Goal: Task Accomplishment & Management: Manage account settings

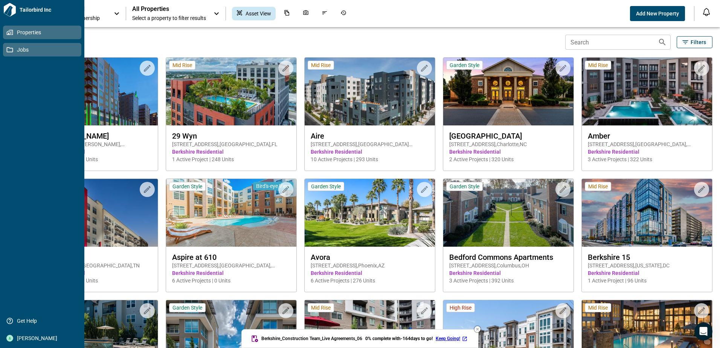
click at [8, 49] on icon at bounding box center [9, 49] width 7 height 7
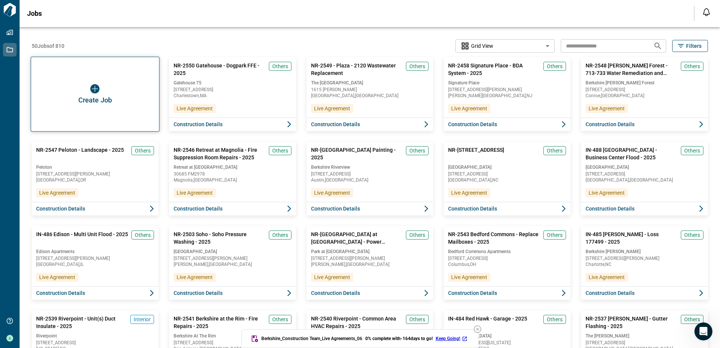
click at [98, 84] on img "button" at bounding box center [94, 88] width 9 height 9
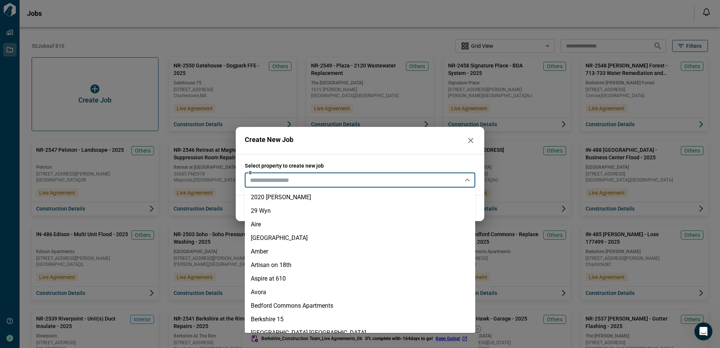
click at [284, 185] on input "text" at bounding box center [353, 180] width 213 height 11
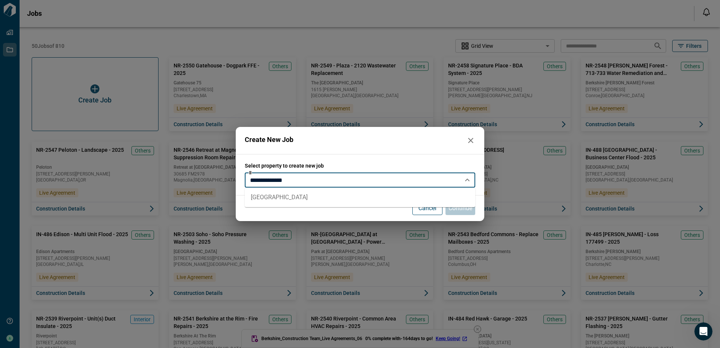
click at [273, 198] on li "[GEOGRAPHIC_DATA]" at bounding box center [360, 197] width 230 height 14
type input "**********"
click at [461, 210] on p "Continue" at bounding box center [460, 208] width 24 height 9
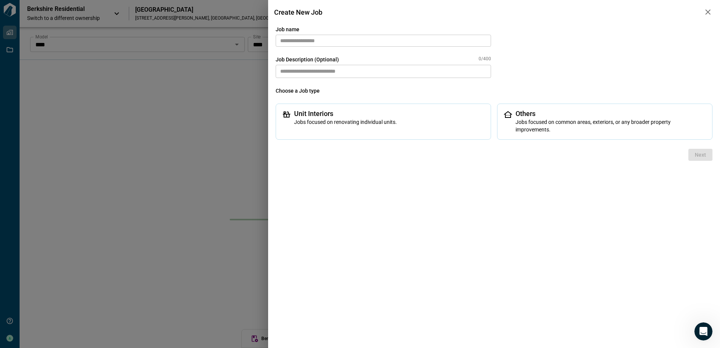
click at [363, 45] on input "text" at bounding box center [382, 41] width 215 height 12
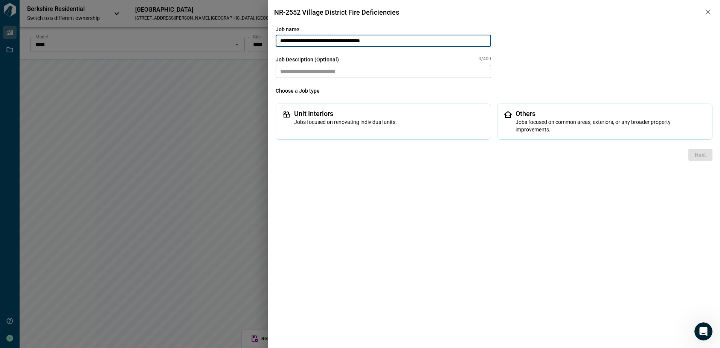
type input "**********"
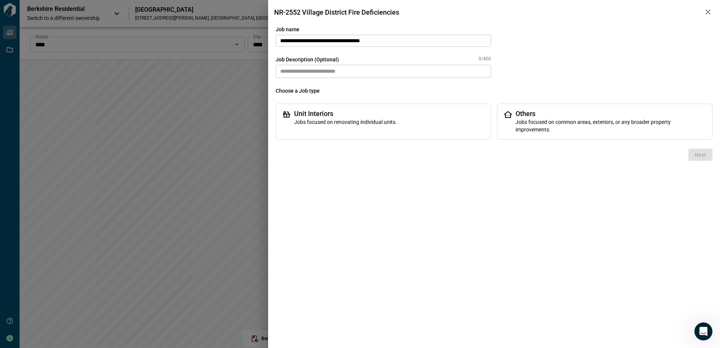
click at [385, 69] on textarea at bounding box center [382, 71] width 215 height 13
paste textarea
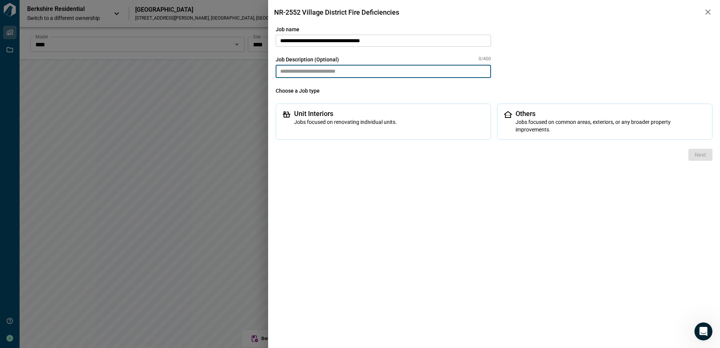
click at [385, 69] on textarea at bounding box center [382, 71] width 215 height 13
paste textarea
click at [381, 70] on textarea at bounding box center [382, 71] width 215 height 13
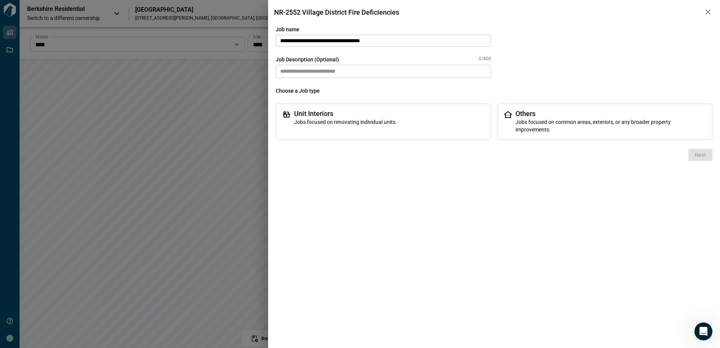
click at [571, 69] on div "**********" at bounding box center [493, 83] width 437 height 114
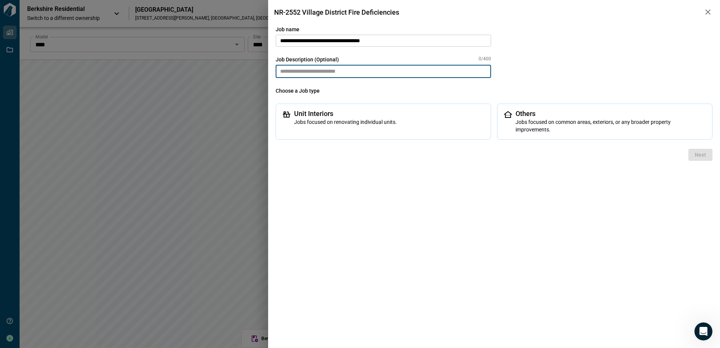
click at [402, 72] on textarea at bounding box center [382, 71] width 215 height 13
click at [402, 73] on textarea at bounding box center [382, 71] width 215 height 13
paste textarea
click at [304, 73] on textarea at bounding box center [382, 71] width 215 height 13
type textarea "**********"
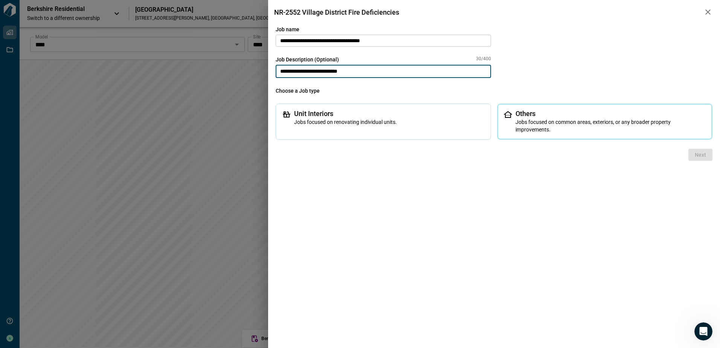
click at [570, 120] on span "Jobs focused on common areas, exteriors, or any broader property improvements." at bounding box center [610, 125] width 190 height 15
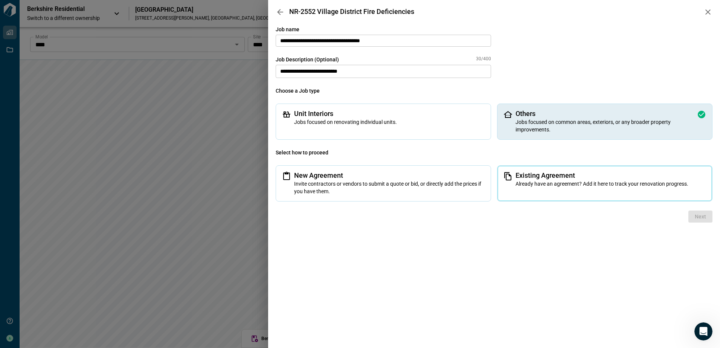
click at [539, 183] on span "Already have an agreement? Add it here to track your renovation progress." at bounding box center [610, 184] width 190 height 8
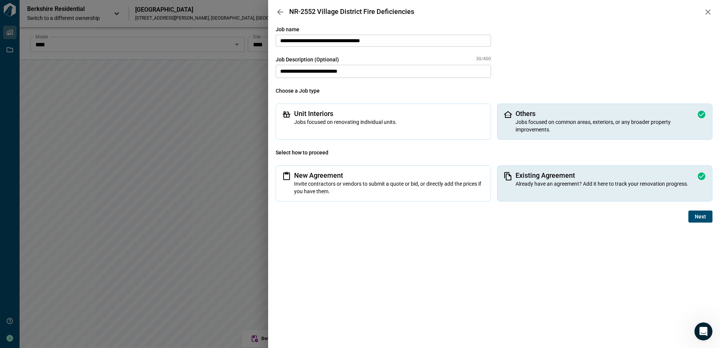
click at [704, 216] on span "Next" at bounding box center [699, 217] width 11 height 8
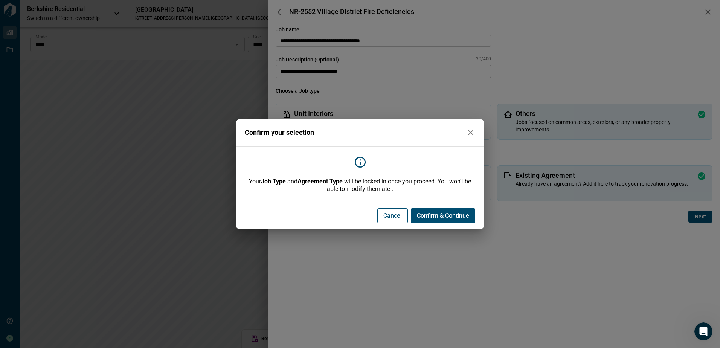
click at [434, 219] on span "Confirm & Continue" at bounding box center [443, 216] width 52 height 8
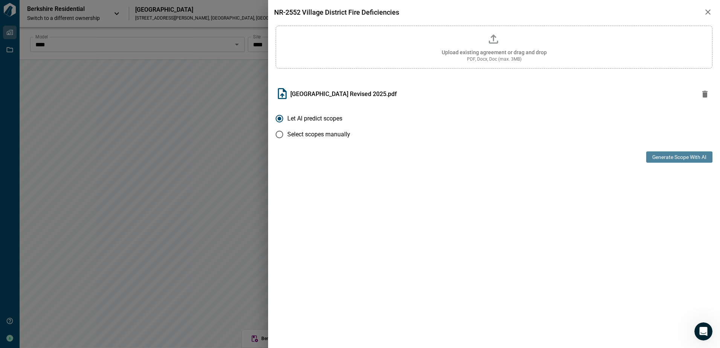
click at [666, 155] on button "Generate Scope with AI" at bounding box center [679, 156] width 66 height 11
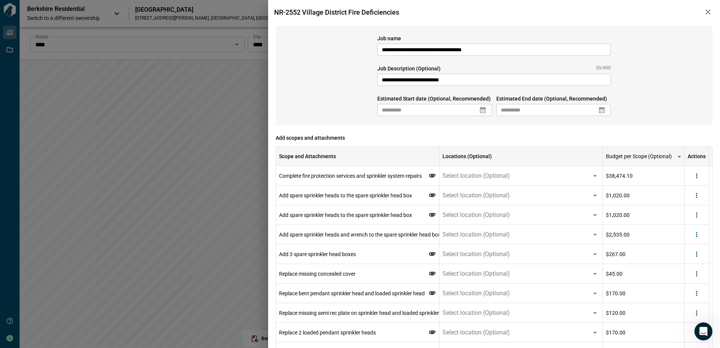
click at [480, 109] on icon at bounding box center [483, 110] width 6 height 6
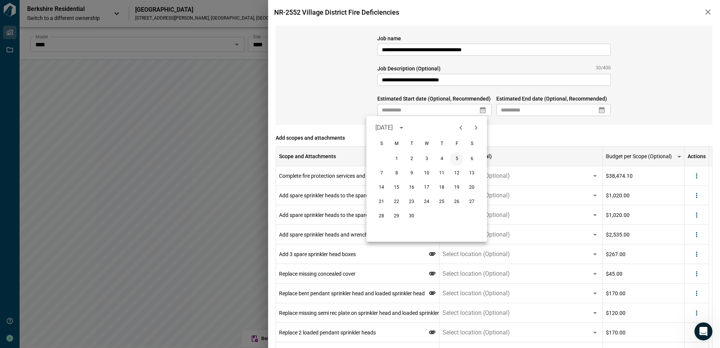
click at [453, 158] on button "5" at bounding box center [457, 159] width 14 height 14
type input "**********"
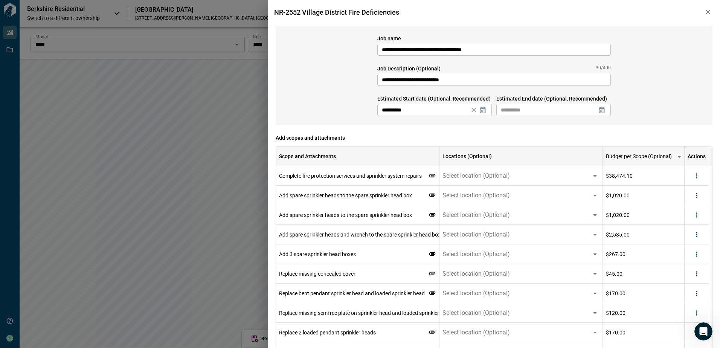
click at [598, 109] on icon at bounding box center [602, 110] width 8 height 8
click at [592, 126] on icon "Next month" at bounding box center [594, 127] width 9 height 9
click at [594, 125] on icon "Next month" at bounding box center [594, 127] width 3 height 5
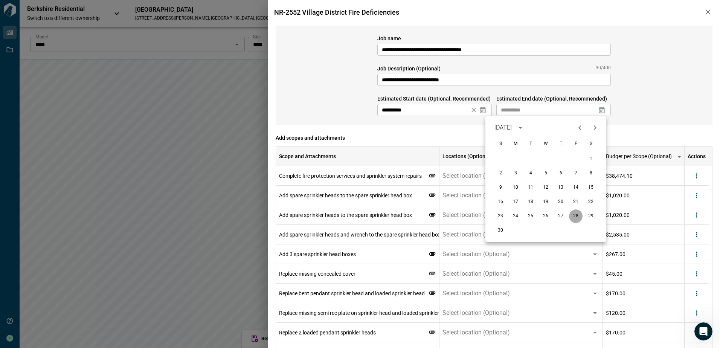
click at [574, 215] on button "28" at bounding box center [576, 216] width 14 height 14
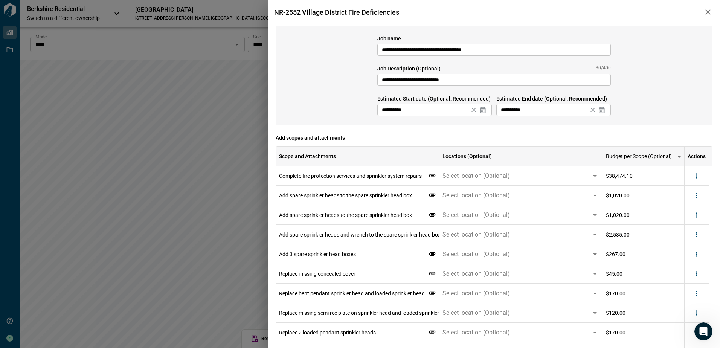
type input "**********"
click at [670, 95] on div "**********" at bounding box center [493, 75] width 437 height 99
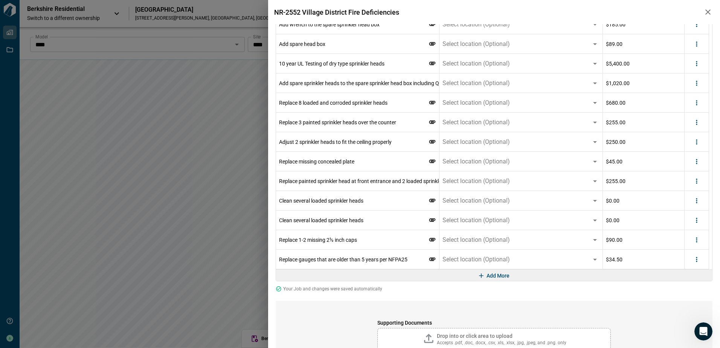
scroll to position [640, 0]
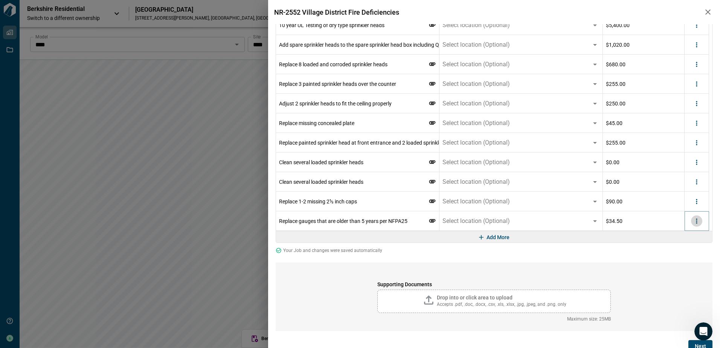
click at [697, 219] on icon "more" at bounding box center [696, 221] width 8 height 8
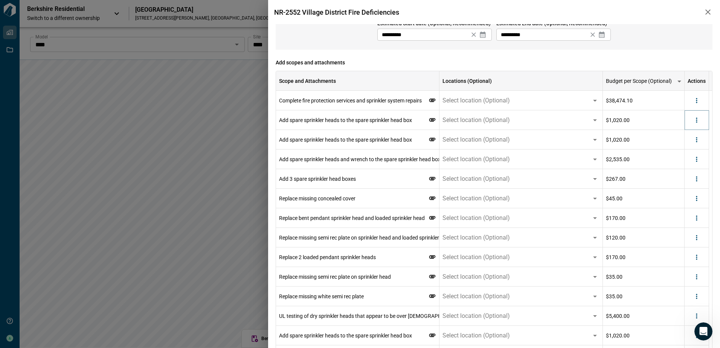
scroll to position [644, 0]
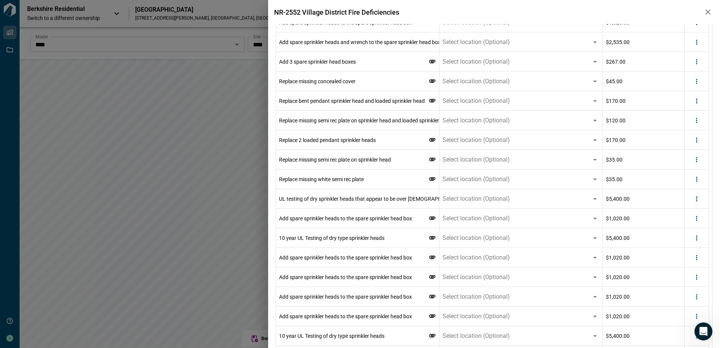
scroll to position [42, 0]
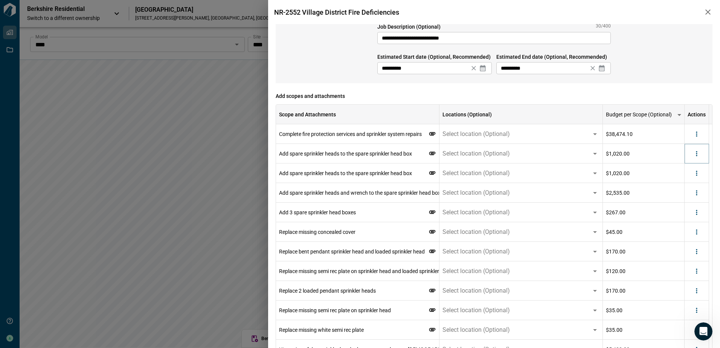
click at [695, 156] on icon "more" at bounding box center [696, 154] width 8 height 8
click at [685, 183] on li "Delete" at bounding box center [681, 183] width 42 height 14
click at [695, 153] on icon "more" at bounding box center [696, 154] width 8 height 8
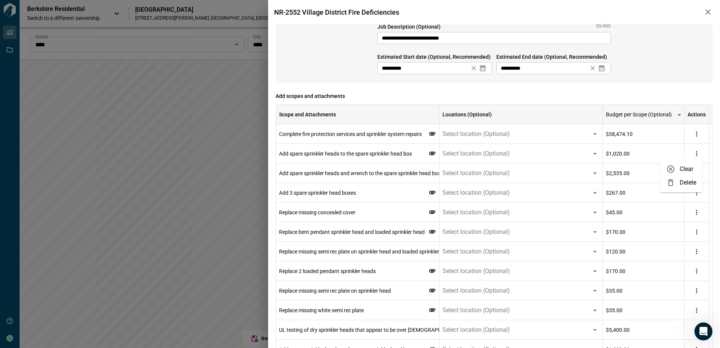
click at [683, 182] on li "Delete" at bounding box center [681, 183] width 42 height 14
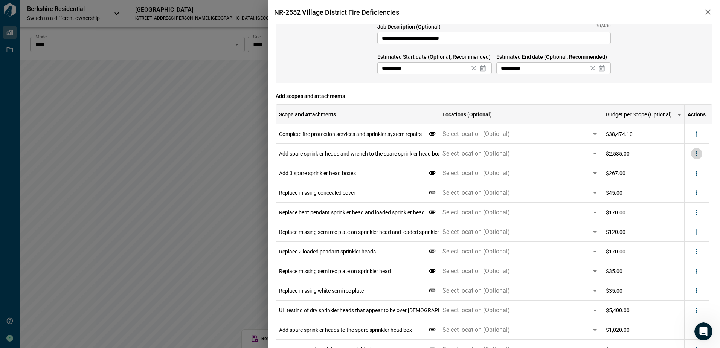
click at [697, 155] on icon "more" at bounding box center [696, 154] width 8 height 8
click at [687, 182] on li "Delete" at bounding box center [681, 183] width 42 height 14
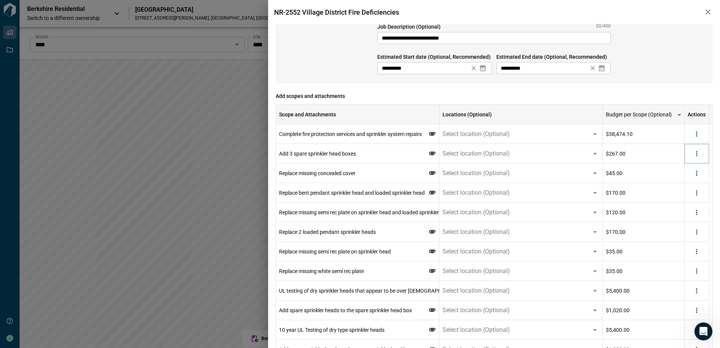
click at [698, 154] on icon "more" at bounding box center [696, 154] width 8 height 8
click at [688, 179] on li "Delete" at bounding box center [681, 183] width 42 height 14
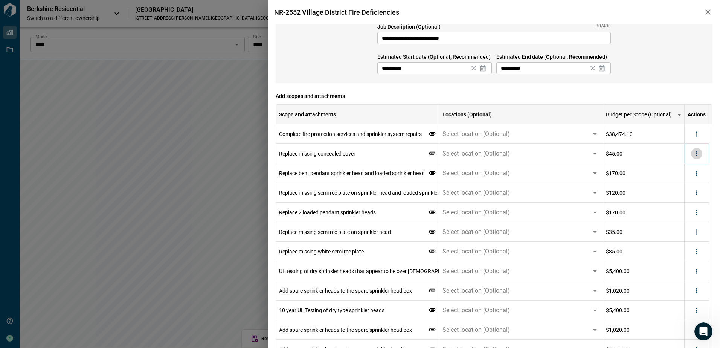
click at [699, 155] on icon "more" at bounding box center [696, 154] width 8 height 8
click at [689, 181] on li "Delete" at bounding box center [681, 183] width 42 height 14
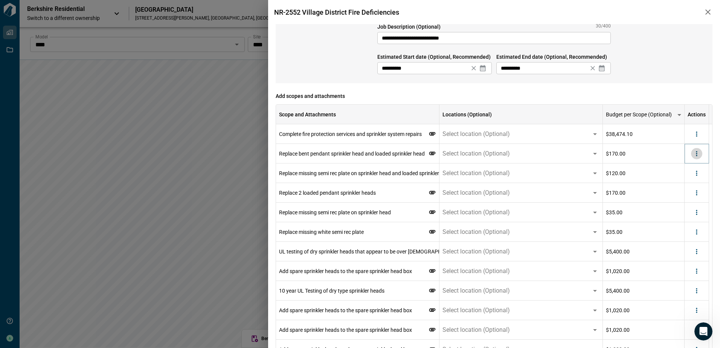
click at [697, 155] on icon "more" at bounding box center [696, 154] width 8 height 8
click at [686, 183] on li "Delete" at bounding box center [681, 183] width 42 height 14
click at [696, 152] on icon "more" at bounding box center [695, 153] width 1 height 5
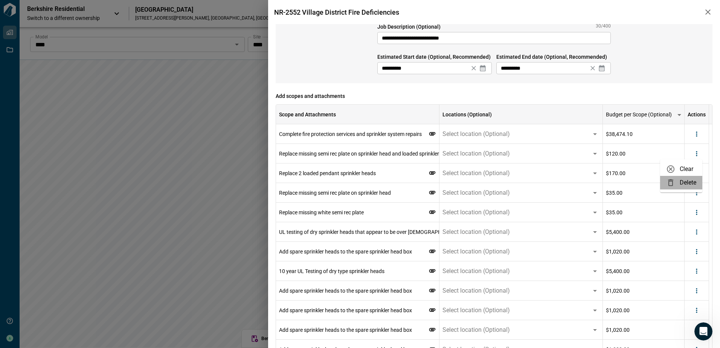
click at [686, 179] on li "Delete" at bounding box center [681, 183] width 42 height 14
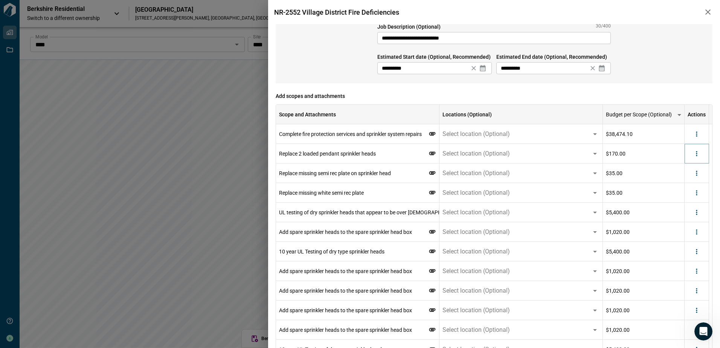
click at [695, 152] on icon "more" at bounding box center [696, 154] width 8 height 8
click at [690, 181] on li "Delete" at bounding box center [681, 183] width 42 height 14
click at [697, 157] on icon "more" at bounding box center [696, 154] width 8 height 8
click at [686, 184] on li "Delete" at bounding box center [681, 183] width 42 height 14
click at [698, 155] on icon "more" at bounding box center [696, 154] width 8 height 8
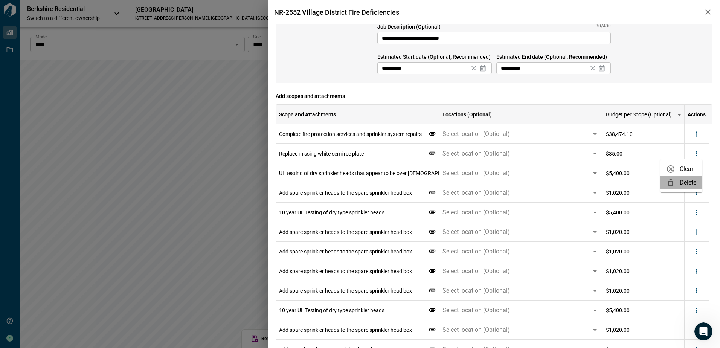
click at [685, 181] on li "Delete" at bounding box center [681, 183] width 42 height 14
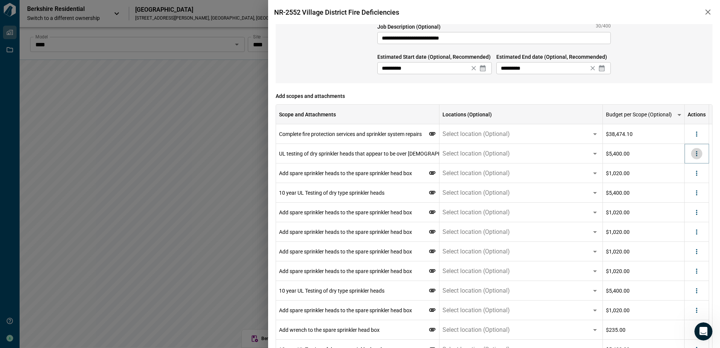
click at [699, 157] on button "more" at bounding box center [696, 153] width 11 height 11
click at [690, 184] on li "Delete" at bounding box center [681, 183] width 42 height 14
click at [695, 155] on icon "more" at bounding box center [696, 154] width 8 height 8
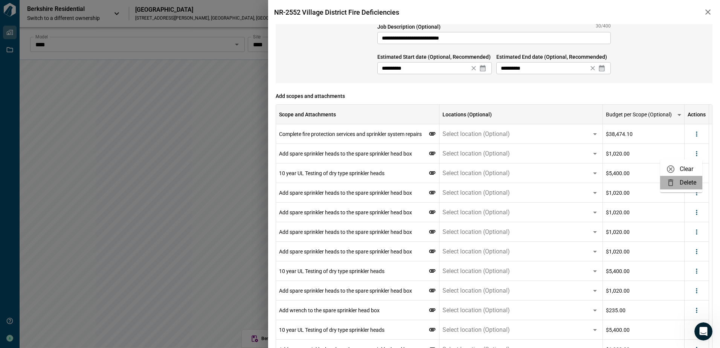
click at [685, 181] on li "Delete" at bounding box center [681, 183] width 42 height 14
drag, startPoint x: 694, startPoint y: 153, endPoint x: 700, endPoint y: 155, distance: 6.2
click at [695, 153] on icon "more" at bounding box center [696, 154] width 8 height 8
click at [695, 181] on li "Delete" at bounding box center [681, 183] width 42 height 14
click at [697, 156] on icon "more" at bounding box center [696, 154] width 8 height 8
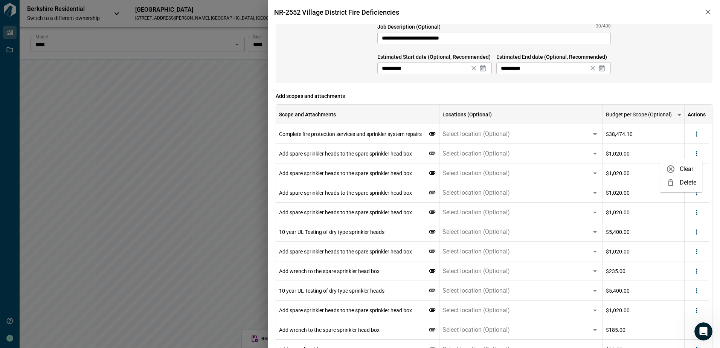
click at [683, 184] on li "Delete" at bounding box center [681, 183] width 42 height 14
click at [697, 155] on icon "more" at bounding box center [696, 154] width 8 height 8
click at [689, 184] on li "Delete" at bounding box center [681, 183] width 42 height 14
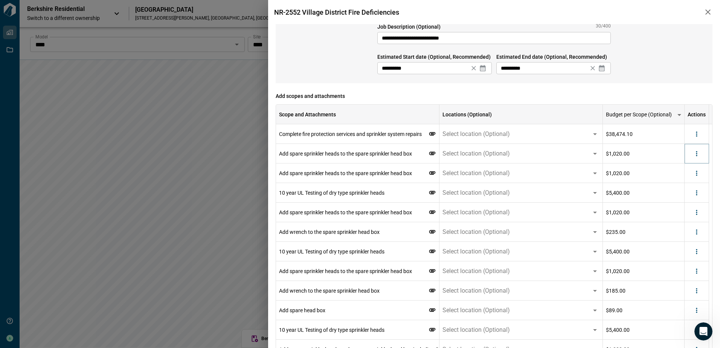
click at [693, 154] on icon "more" at bounding box center [696, 154] width 8 height 8
click at [686, 183] on li "Delete" at bounding box center [681, 183] width 42 height 14
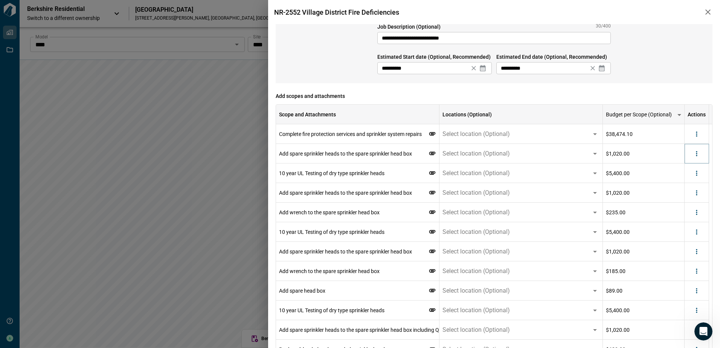
click at [701, 157] on div at bounding box center [696, 153] width 11 height 11
click at [698, 156] on icon "more" at bounding box center [696, 154] width 8 height 8
click at [692, 185] on li "Delete" at bounding box center [681, 183] width 42 height 14
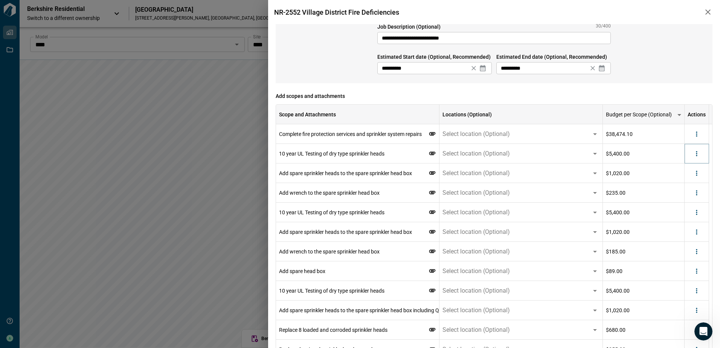
click at [697, 157] on button "more" at bounding box center [696, 153] width 11 height 11
click at [688, 181] on li "Delete" at bounding box center [681, 183] width 42 height 14
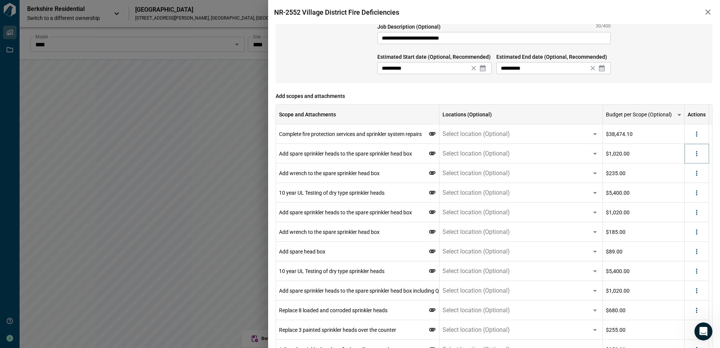
click at [697, 157] on button "more" at bounding box center [696, 153] width 11 height 11
click at [689, 182] on li "Delete" at bounding box center [681, 183] width 42 height 14
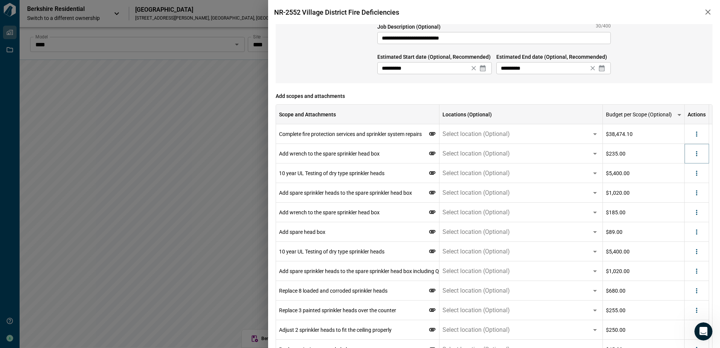
click at [698, 153] on icon "more" at bounding box center [696, 154] width 8 height 8
click at [692, 180] on li "Delete" at bounding box center [681, 183] width 42 height 14
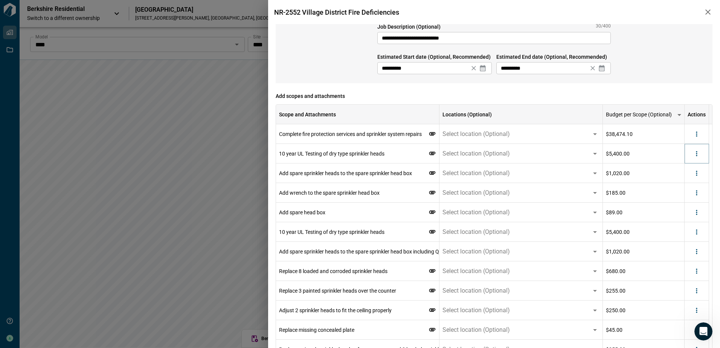
click at [696, 151] on icon "more" at bounding box center [695, 153] width 1 height 5
click at [685, 181] on li "Delete" at bounding box center [681, 183] width 42 height 14
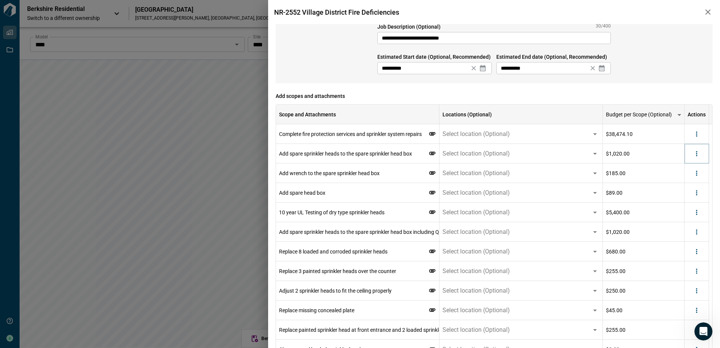
click at [697, 154] on icon "more" at bounding box center [696, 154] width 8 height 8
click at [688, 183] on li "Delete" at bounding box center [681, 183] width 42 height 14
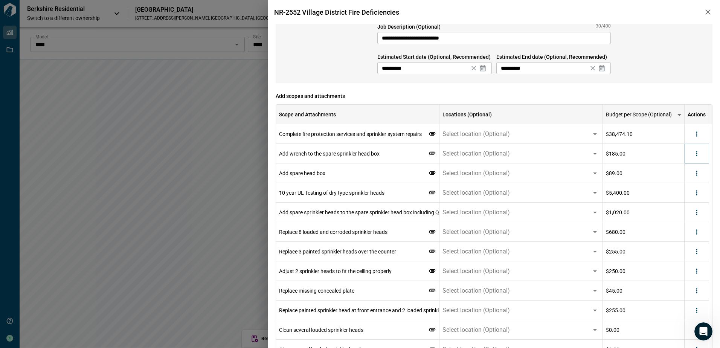
drag, startPoint x: 697, startPoint y: 152, endPoint x: 697, endPoint y: 158, distance: 6.0
click at [697, 152] on icon "more" at bounding box center [696, 154] width 8 height 8
click at [688, 182] on li "Delete" at bounding box center [681, 183] width 42 height 14
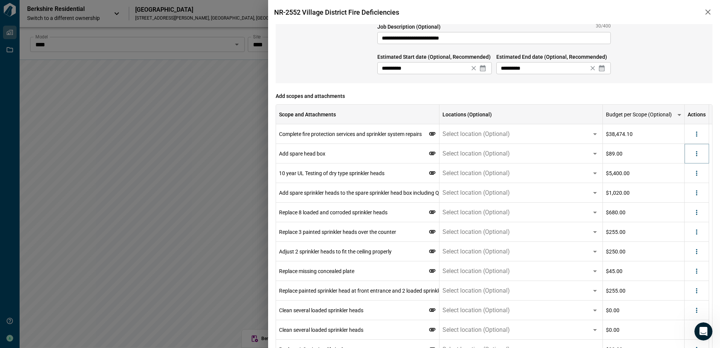
click at [698, 156] on icon "more" at bounding box center [696, 154] width 8 height 8
click at [691, 181] on li "Delete" at bounding box center [681, 183] width 42 height 14
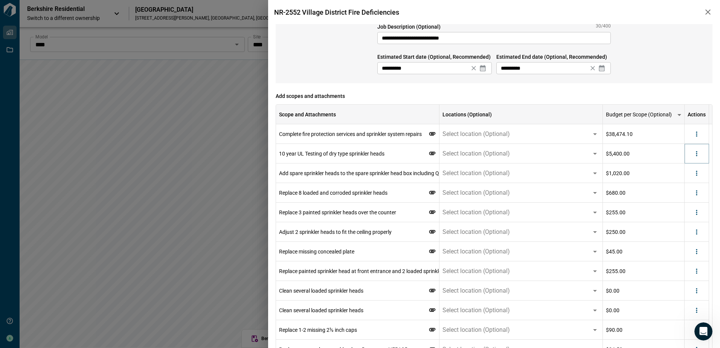
click at [697, 155] on icon "more" at bounding box center [696, 154] width 8 height 8
click at [694, 182] on li "Delete" at bounding box center [681, 183] width 42 height 14
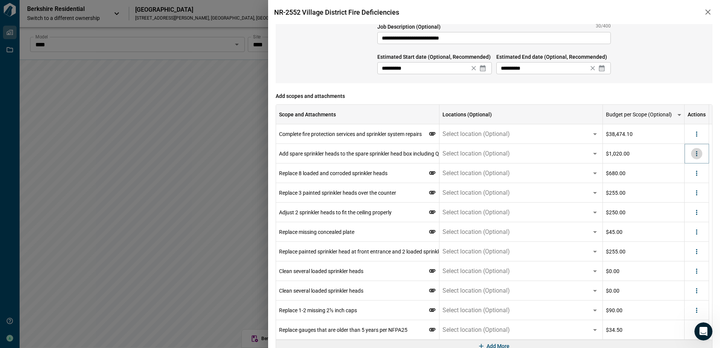
click at [698, 157] on icon "more" at bounding box center [696, 154] width 8 height 8
click at [682, 184] on li "Delete" at bounding box center [681, 183] width 42 height 14
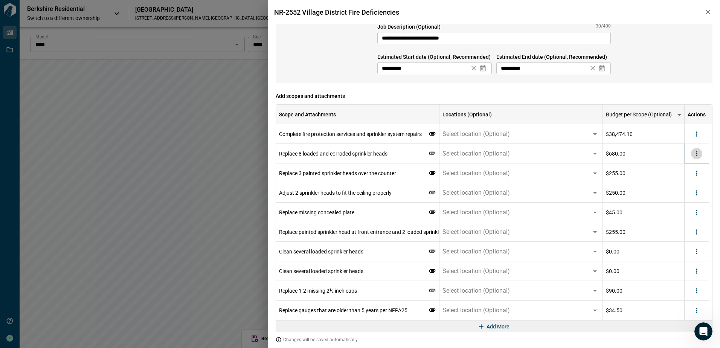
click at [695, 156] on icon "more" at bounding box center [696, 154] width 8 height 8
click at [688, 180] on li "Delete" at bounding box center [681, 183] width 42 height 14
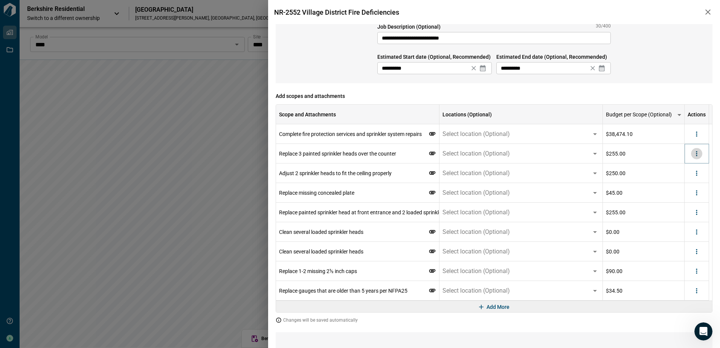
click at [700, 156] on icon "more" at bounding box center [696, 154] width 8 height 8
click at [688, 181] on li "Delete" at bounding box center [681, 183] width 42 height 14
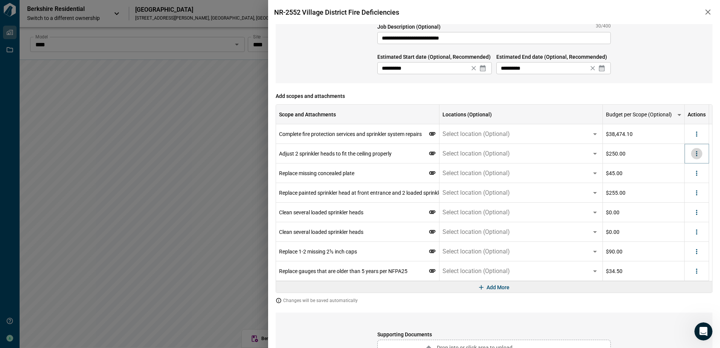
click at [695, 155] on icon "more" at bounding box center [696, 154] width 8 height 8
click at [691, 182] on li "Delete" at bounding box center [681, 183] width 42 height 14
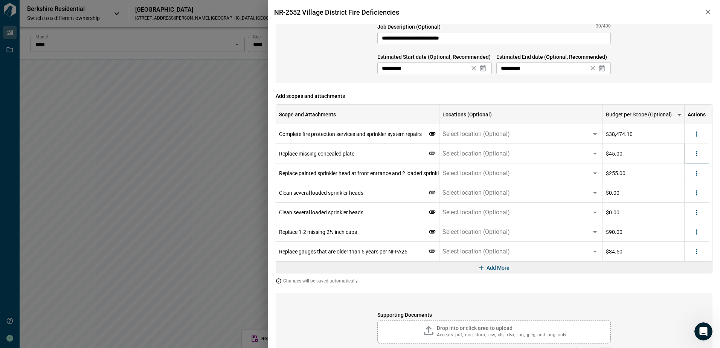
click at [696, 157] on icon "more" at bounding box center [696, 154] width 8 height 8
click at [685, 182] on li "Delete" at bounding box center [681, 183] width 42 height 14
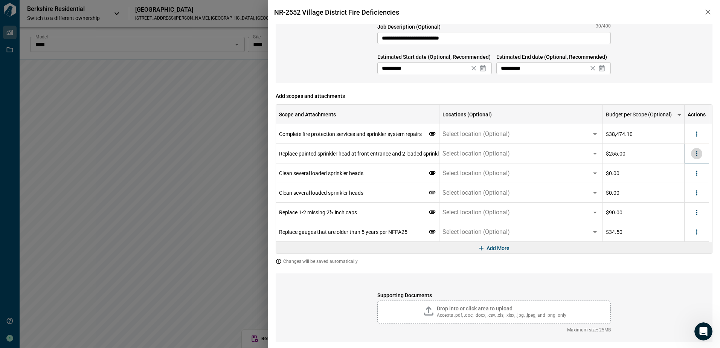
drag, startPoint x: 701, startPoint y: 154, endPoint x: 697, endPoint y: 158, distance: 5.6
click at [700, 154] on button "more" at bounding box center [696, 153] width 11 height 11
drag, startPoint x: 685, startPoint y: 181, endPoint x: 696, endPoint y: 158, distance: 26.4
click at [685, 181] on li "Delete" at bounding box center [681, 183] width 42 height 14
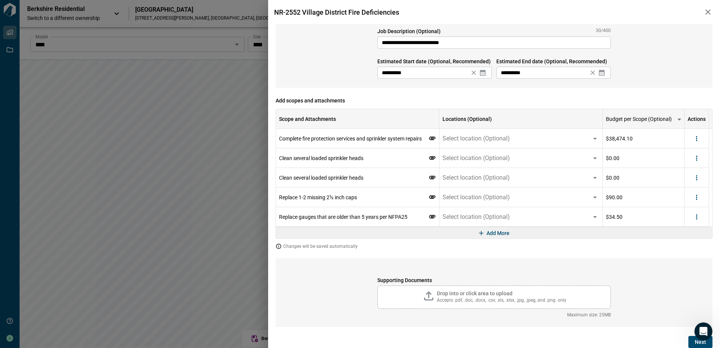
scroll to position [37, 0]
click at [696, 158] on icon "more" at bounding box center [695, 157] width 1 height 5
click at [679, 185] on li "Delete" at bounding box center [681, 187] width 42 height 14
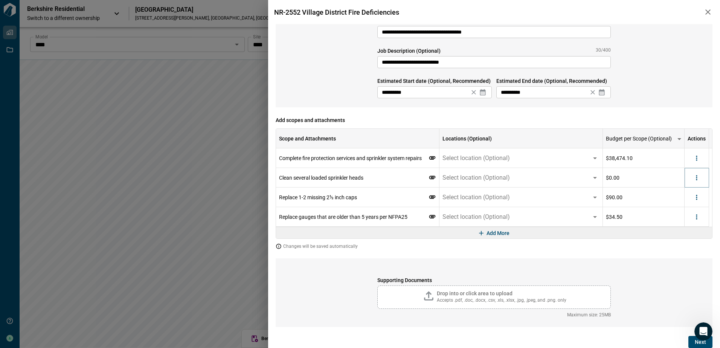
click at [695, 179] on icon "more" at bounding box center [696, 178] width 8 height 8
click at [689, 207] on li "Delete" at bounding box center [681, 207] width 42 height 14
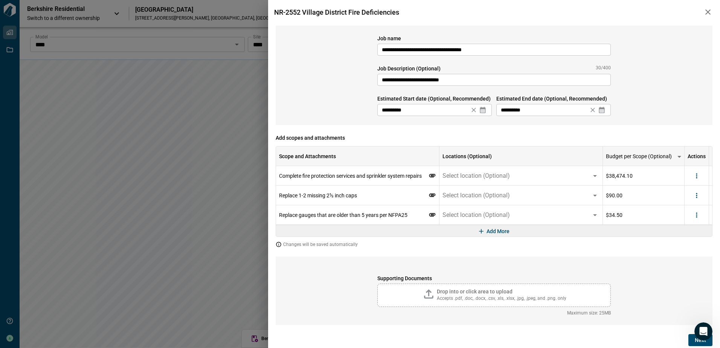
scroll to position [0, 0]
click at [700, 196] on icon "more" at bounding box center [699, 196] width 8 height 8
click at [683, 223] on li "Delete" at bounding box center [684, 225] width 42 height 14
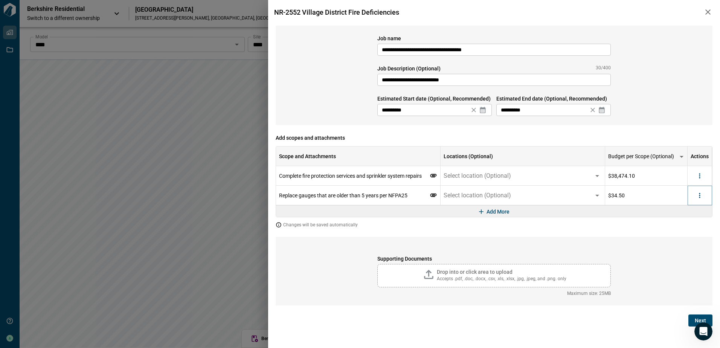
click at [702, 196] on icon "more" at bounding box center [699, 196] width 8 height 8
click at [686, 224] on li "Delete" at bounding box center [684, 225] width 42 height 14
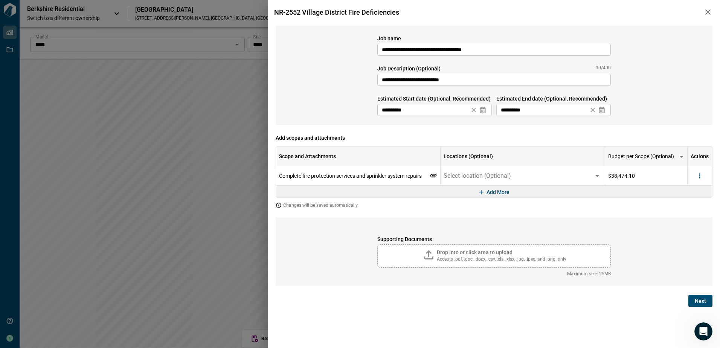
click at [656, 219] on div "Supporting Documents Drop into or click area to upload Accepts .pdf, .doc, .doc…" at bounding box center [493, 251] width 437 height 68
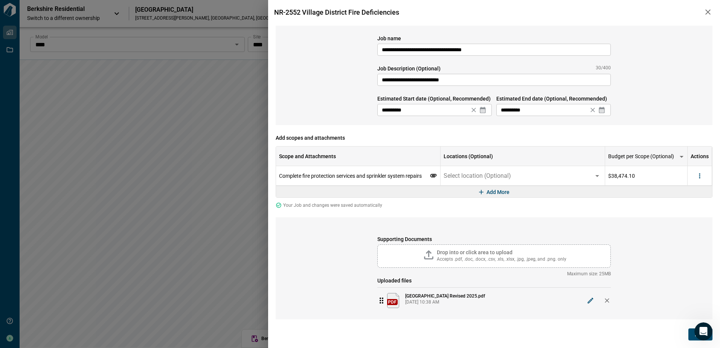
click at [690, 338] on button "Next" at bounding box center [700, 334] width 24 height 12
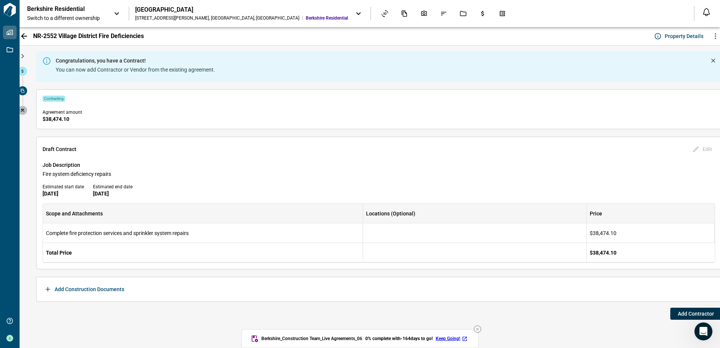
click at [685, 315] on span "Add Contractor" at bounding box center [695, 314] width 36 height 8
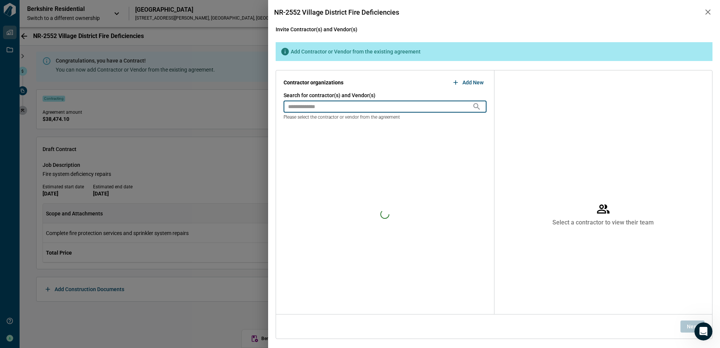
click at [346, 108] on input "text" at bounding box center [377, 106] width 189 height 12
type input "****"
click at [326, 132] on span "BFPE International" at bounding box center [311, 132] width 44 height 9
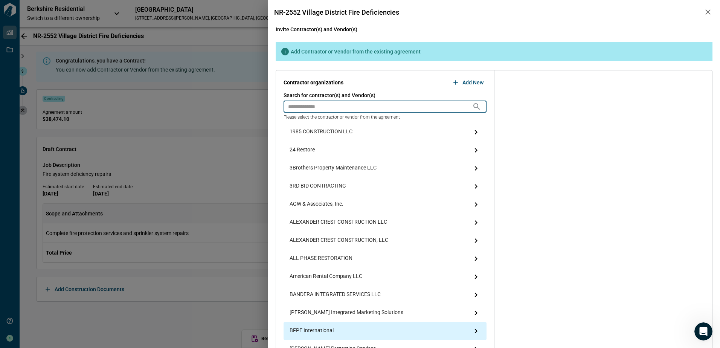
click at [327, 108] on input "text" at bounding box center [377, 106] width 189 height 12
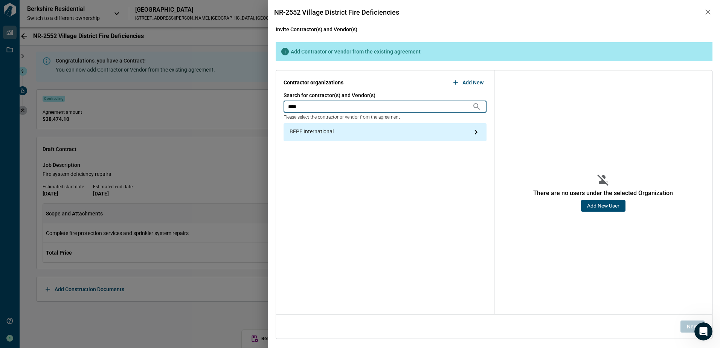
type input "****"
click at [307, 131] on span "BFPE International" at bounding box center [311, 132] width 44 height 9
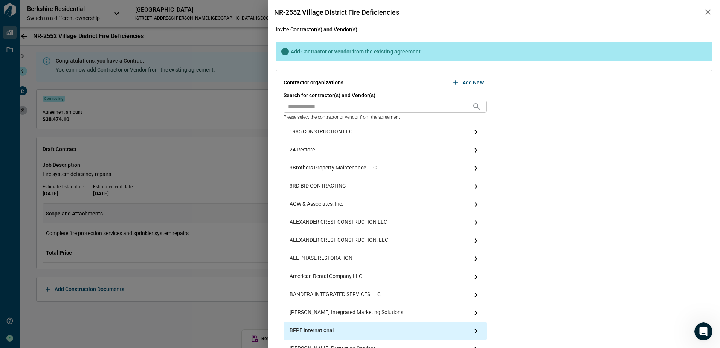
click at [359, 100] on input "text" at bounding box center [377, 106] width 189 height 12
click at [320, 332] on span "BFPE International" at bounding box center [311, 330] width 44 height 9
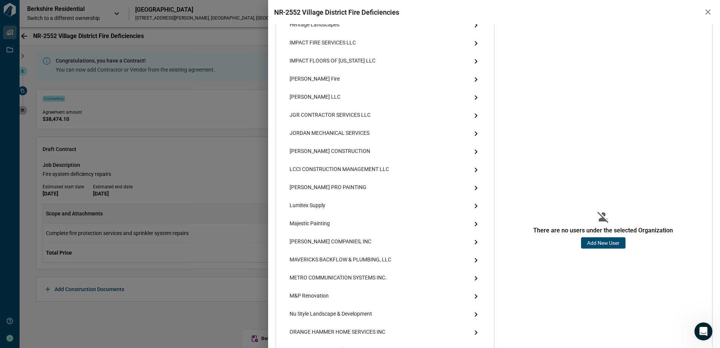
scroll to position [527, 0]
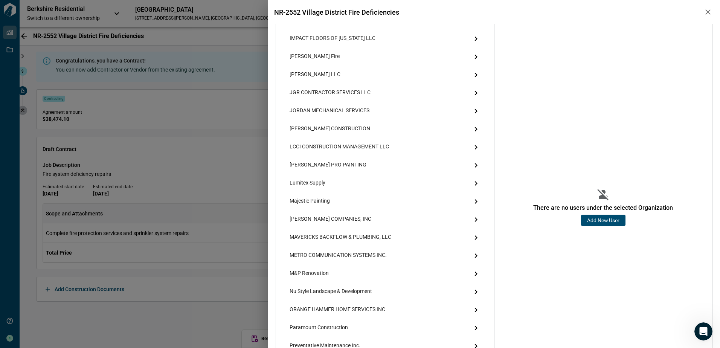
click at [595, 221] on button "Add New User" at bounding box center [603, 220] width 44 height 11
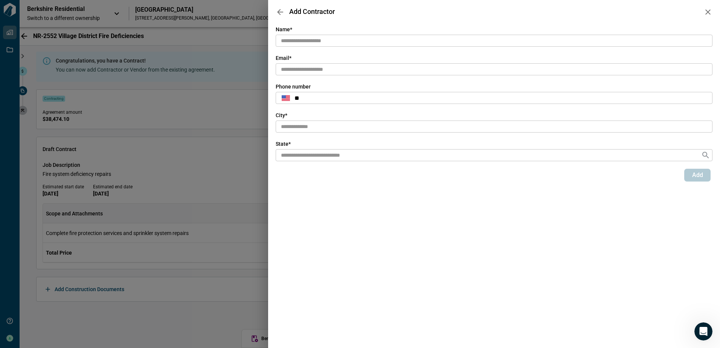
scroll to position [0, 0]
click at [332, 40] on input "text" at bounding box center [493, 41] width 437 height 12
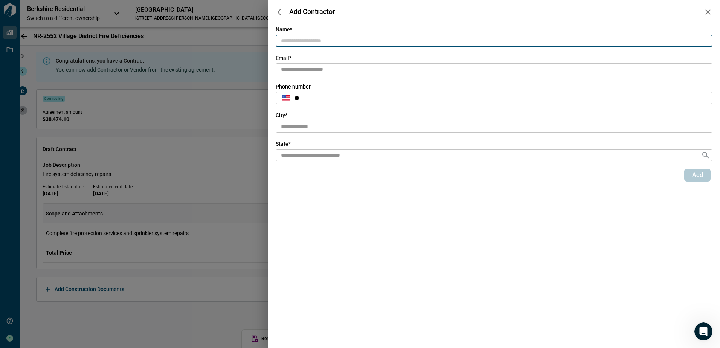
paste input "**********"
type input "**********"
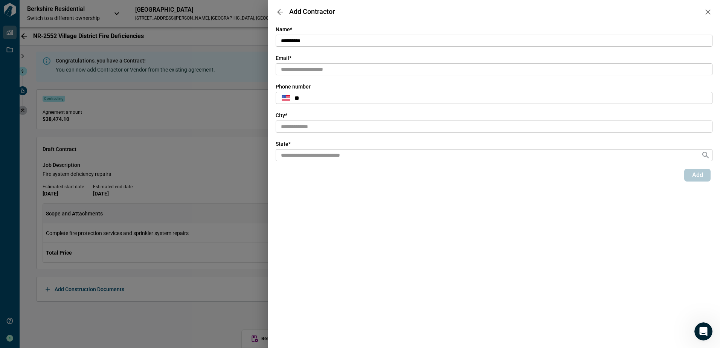
click at [325, 68] on input "text" at bounding box center [493, 69] width 437 height 12
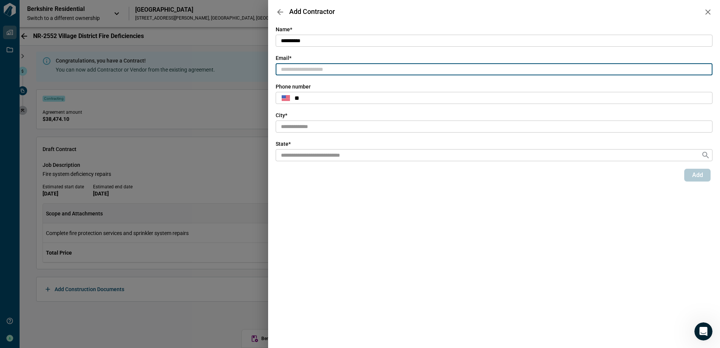
paste input "**********"
type input "**********"
drag, startPoint x: 298, startPoint y: 124, endPoint x: 294, endPoint y: 113, distance: 12.3
click at [298, 124] on input "text" at bounding box center [493, 126] width 437 height 12
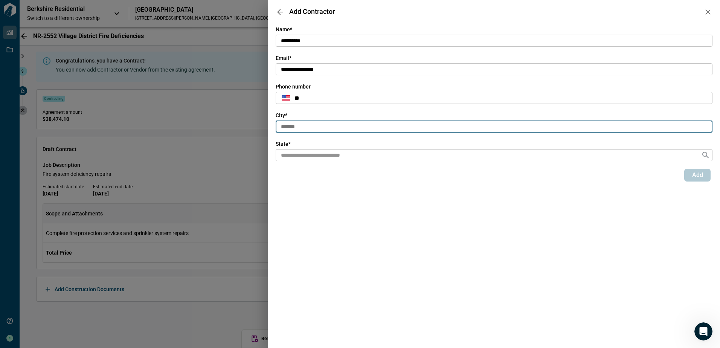
type input "*******"
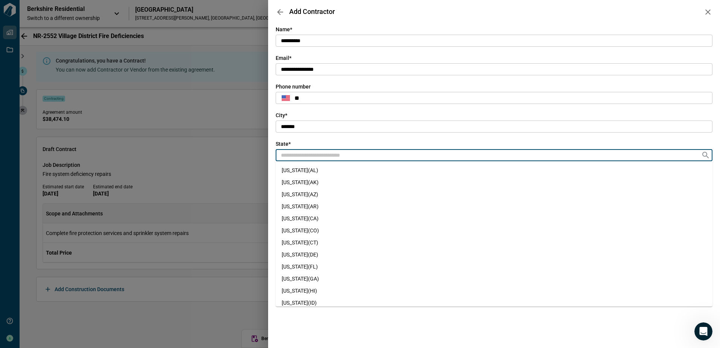
click at [309, 157] on input "text" at bounding box center [490, 154] width 422 height 13
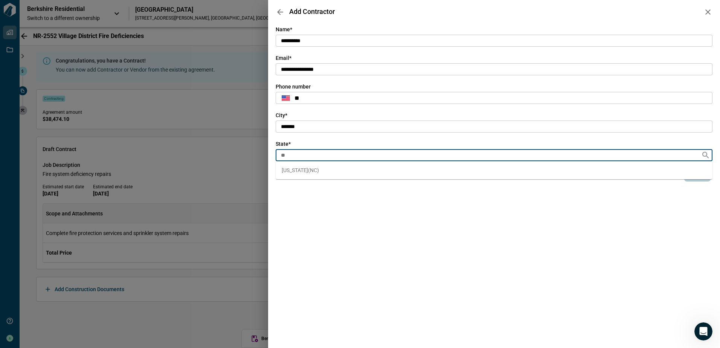
click at [300, 173] on span "[US_STATE] ( [GEOGRAPHIC_DATA] )" at bounding box center [300, 170] width 37 height 8
type input "**"
click at [693, 176] on span "Add" at bounding box center [697, 175] width 11 height 8
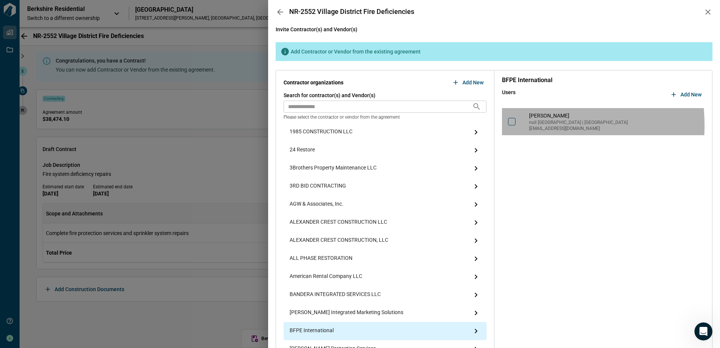
click at [511, 125] on icon at bounding box center [512, 122] width 8 height 8
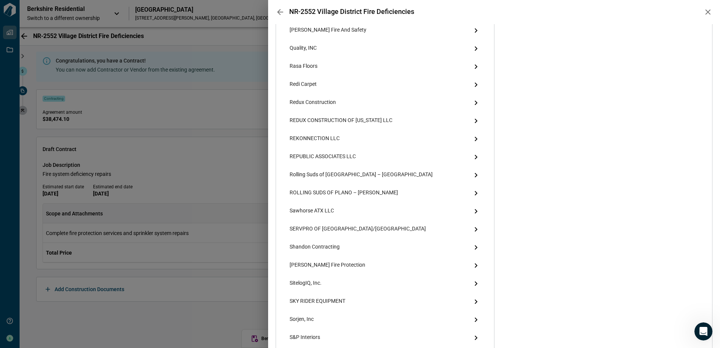
scroll to position [1083, 0]
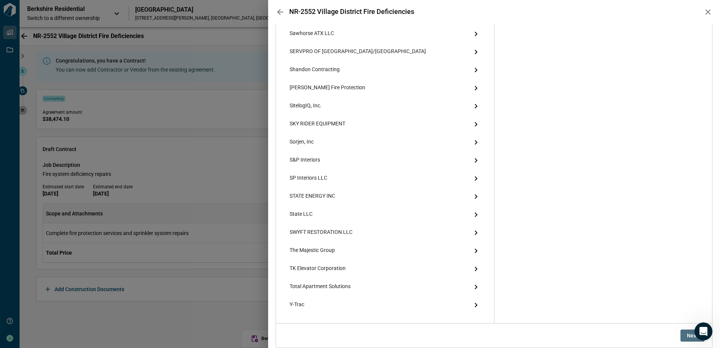
click at [686, 337] on span "Next" at bounding box center [691, 336] width 11 height 8
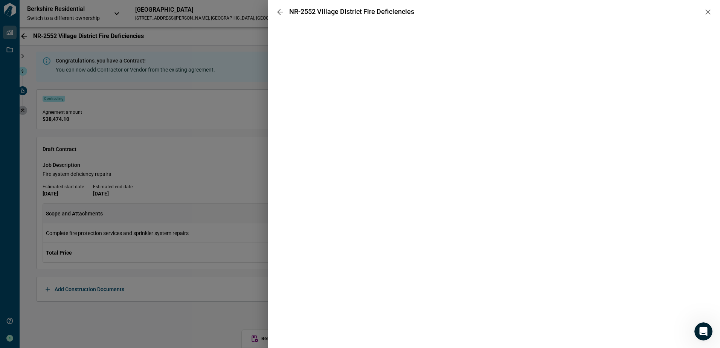
scroll to position [0, 0]
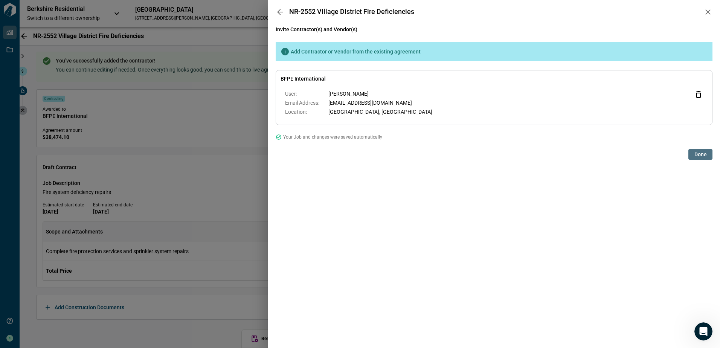
click at [697, 152] on span "Done" at bounding box center [700, 155] width 12 height 8
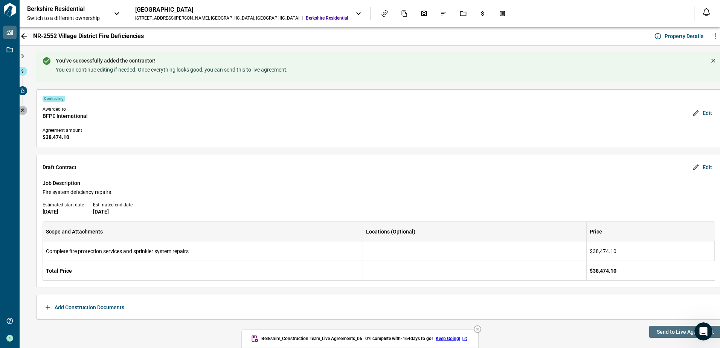
click at [665, 331] on span "Send to Live Agreement" at bounding box center [684, 332] width 57 height 8
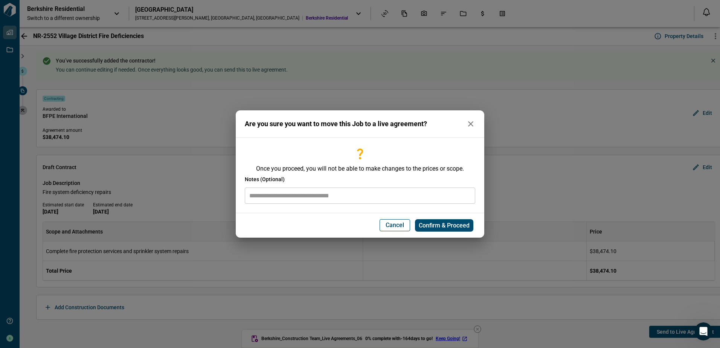
click at [353, 196] on input "text" at bounding box center [360, 195] width 230 height 16
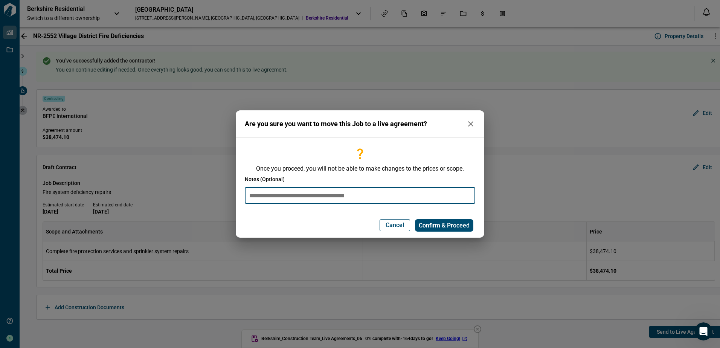
type input "**********"
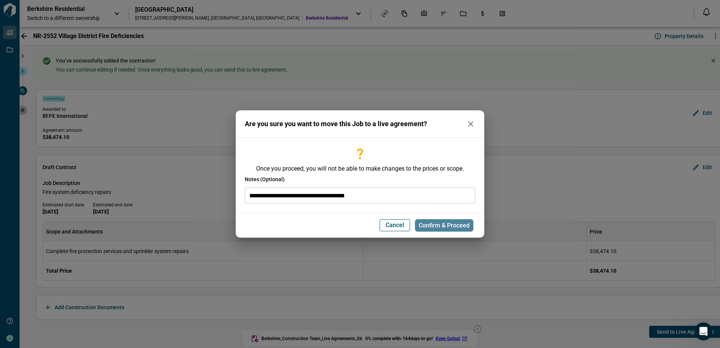
click at [441, 225] on span "Confirm & Proceed" at bounding box center [443, 226] width 51 height 8
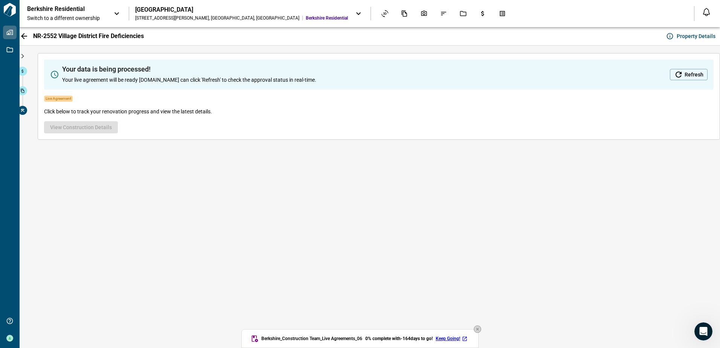
drag, startPoint x: 481, startPoint y: 329, endPoint x: 504, endPoint y: 315, distance: 26.5
click at [481, 329] on icon "button" at bounding box center [477, 328] width 9 height 9
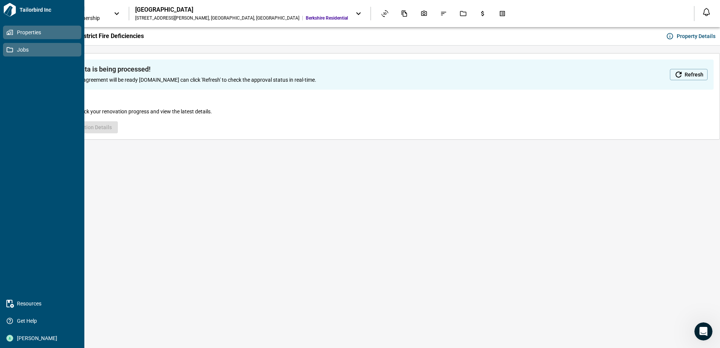
click at [15, 49] on span "Jobs" at bounding box center [43, 50] width 61 height 8
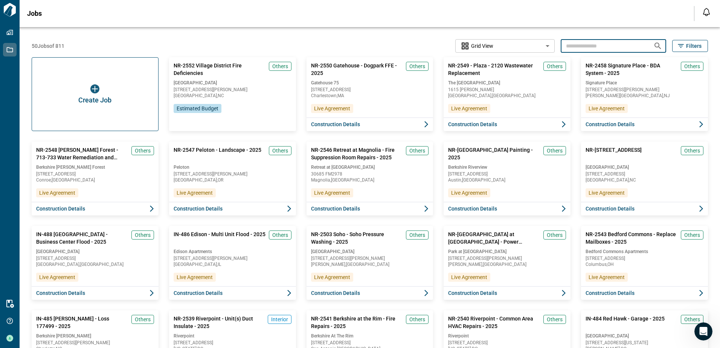
click at [601, 51] on input "text" at bounding box center [603, 46] width 87 height 14
type input "*********"
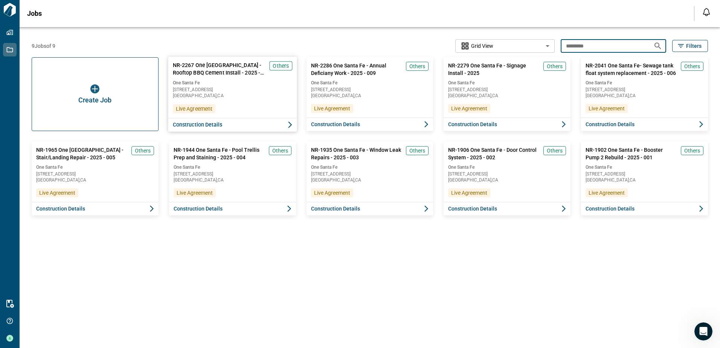
click at [215, 122] on span "Construction Details" at bounding box center [197, 125] width 50 height 8
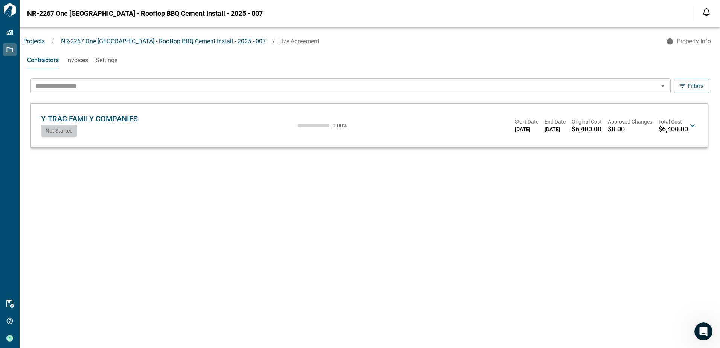
click at [132, 121] on span "Y-TRAC FAMILY COMPANIES" at bounding box center [89, 118] width 97 height 9
click at [124, 123] on div "Y-TRAC FAMILY COMPANIES YF Not Started" at bounding box center [89, 125] width 97 height 23
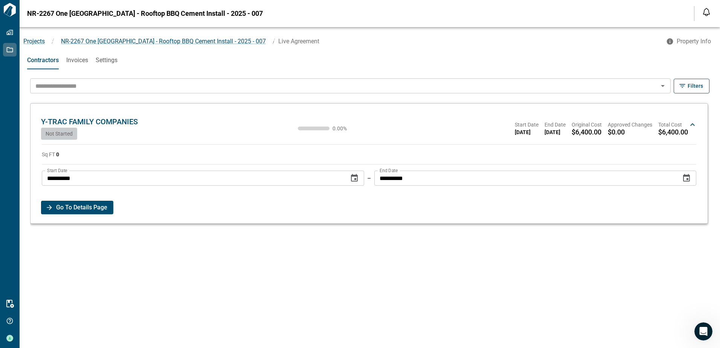
click at [91, 208] on span "Go To Details Page" at bounding box center [81, 208] width 51 height 14
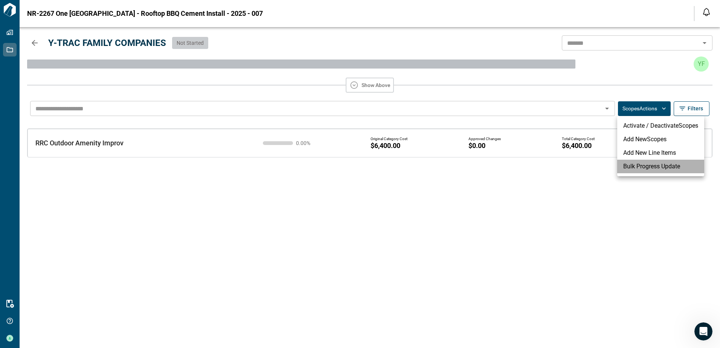
click at [644, 164] on li "Bulk Progress Update" at bounding box center [660, 167] width 87 height 14
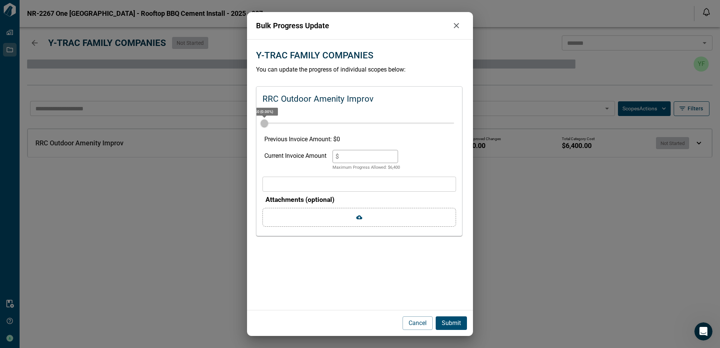
drag, startPoint x: 372, startPoint y: 158, endPoint x: 267, endPoint y: 151, distance: 105.3
click at [268, 154] on div "Current Invoice Amount $ * Maximum Progress Allowed: $ 6,400" at bounding box center [359, 160] width 190 height 21
type input "*"
type input "**"
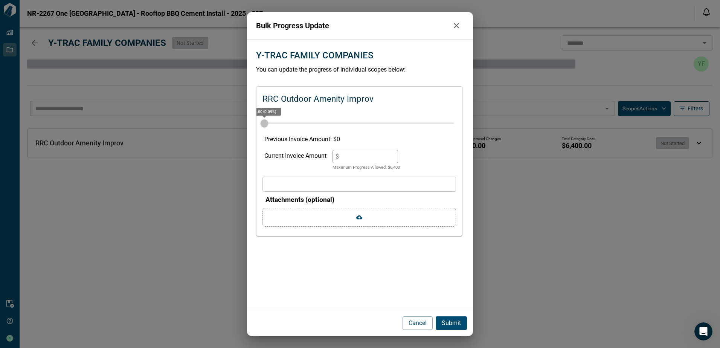
type input "*"
type input "***"
type input "**"
type input "****"
type input "***"
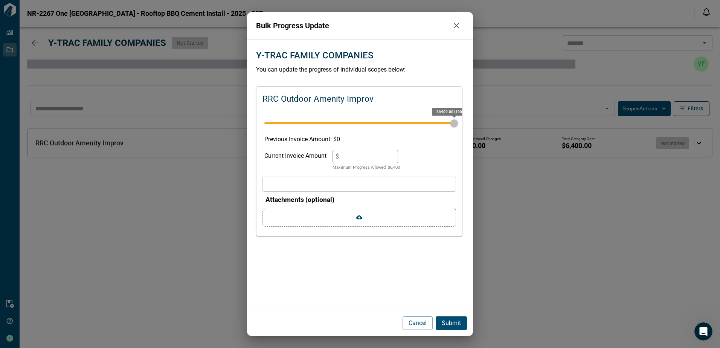
type input "****"
click at [448, 320] on p "Submit" at bounding box center [450, 322] width 19 height 9
type input "*"
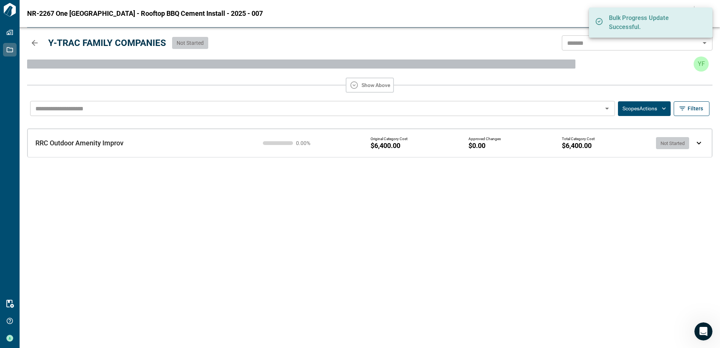
click at [37, 46] on icon "button" at bounding box center [34, 42] width 9 height 9
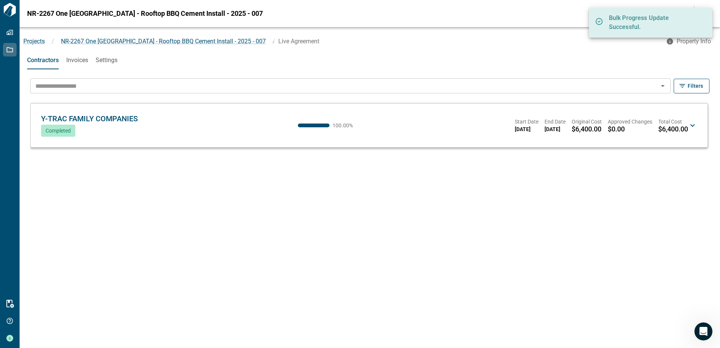
click at [79, 61] on span "Invoices" at bounding box center [77, 60] width 22 height 8
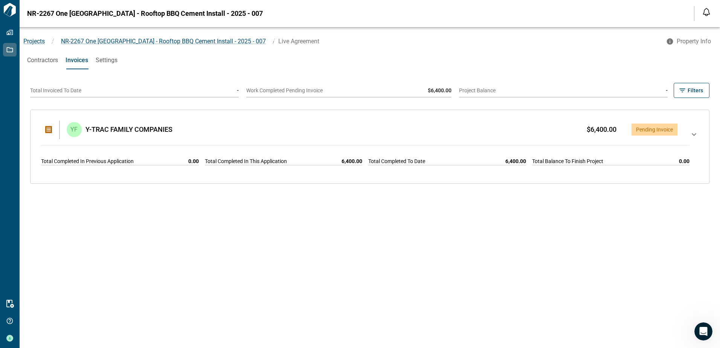
click at [689, 134] on icon at bounding box center [693, 146] width 9 height 33
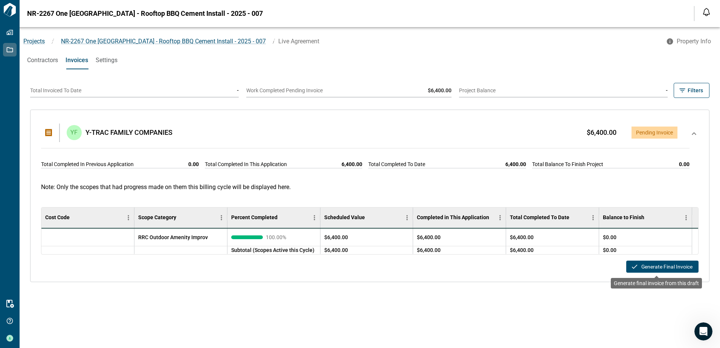
click at [650, 265] on button "Generate Final Invoice" at bounding box center [662, 266] width 72 height 12
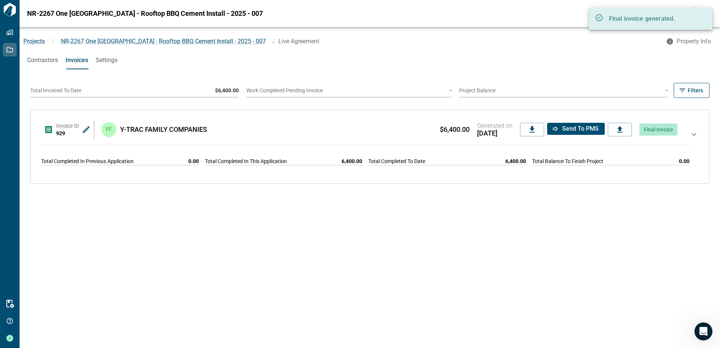
click at [82, 127] on icon at bounding box center [86, 129] width 9 height 9
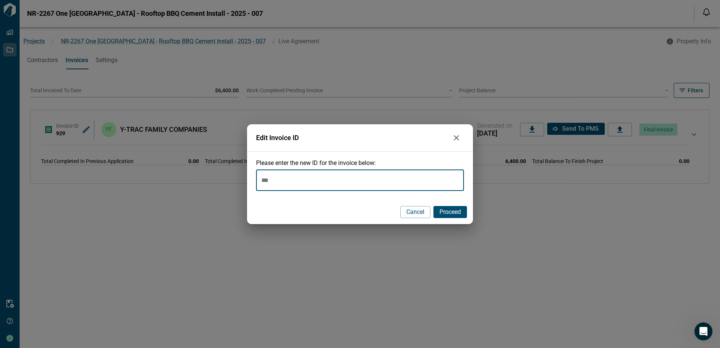
drag, startPoint x: 280, startPoint y: 180, endPoint x: 206, endPoint y: 180, distance: 73.8
click at [206, 180] on div "Edit Invoice ID Please enter the new ID for the invoice below: *** ​ Cancel Pro…" at bounding box center [360, 174] width 720 height 348
type input "****"
click at [440, 212] on span "Proceed" at bounding box center [449, 212] width 21 height 8
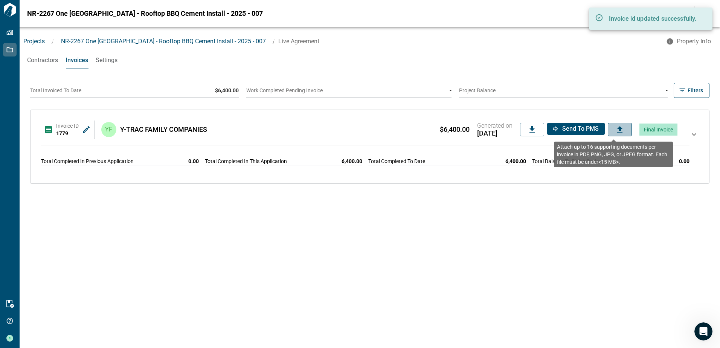
click at [616, 130] on icon at bounding box center [619, 129] width 9 height 9
click at [0, 0] on input "file" at bounding box center [0, 0] width 0 height 0
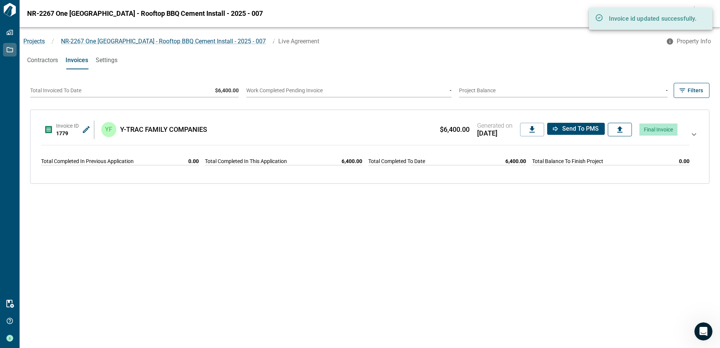
scroll to position [6, 0]
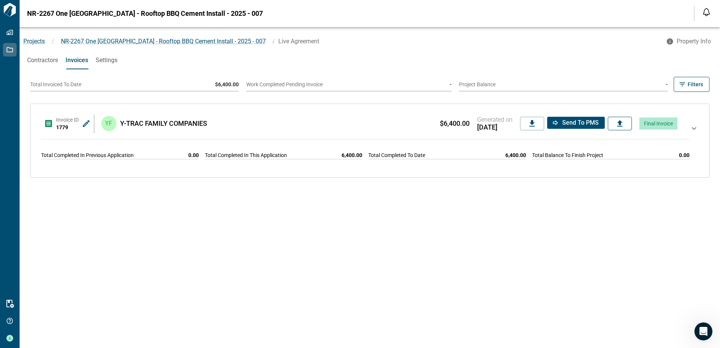
click at [691, 128] on icon at bounding box center [693, 128] width 5 height 3
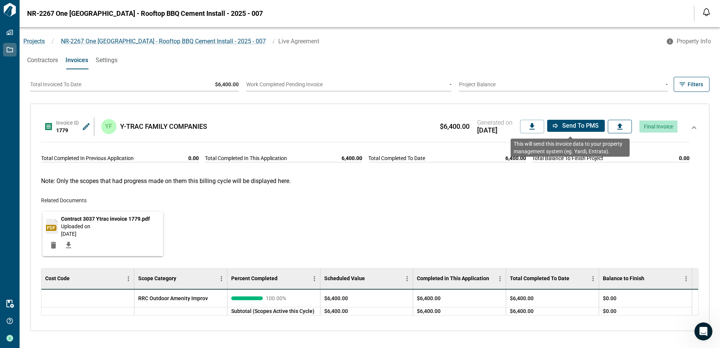
click at [574, 125] on span "Send to PMS" at bounding box center [580, 126] width 37 height 8
